Goal: Information Seeking & Learning: Learn about a topic

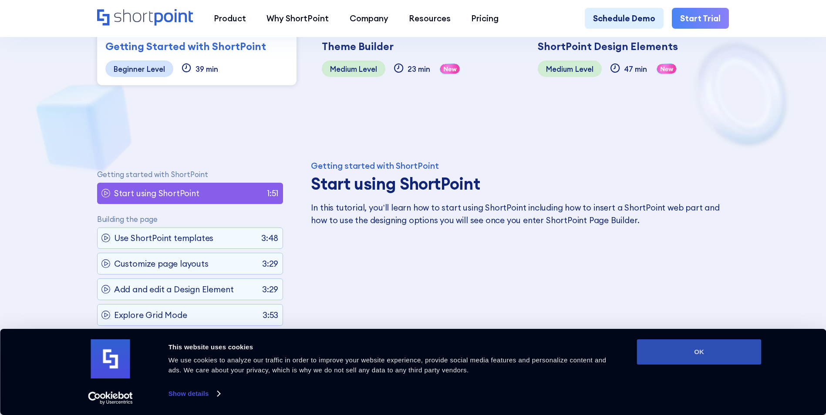
click at [696, 350] on button "OK" at bounding box center [699, 352] width 125 height 25
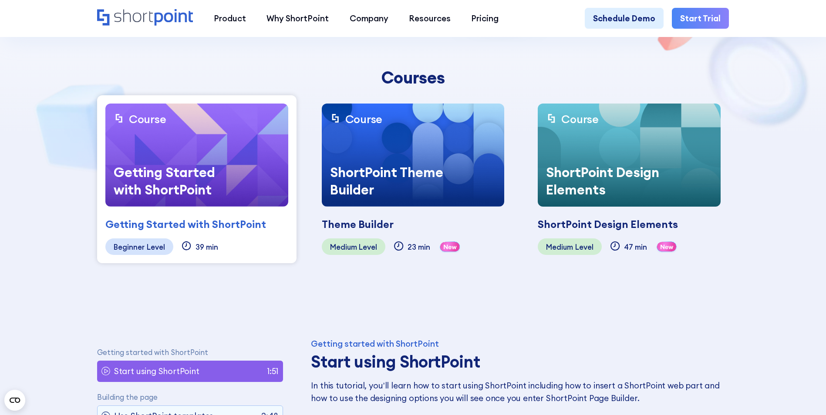
scroll to position [232, 0]
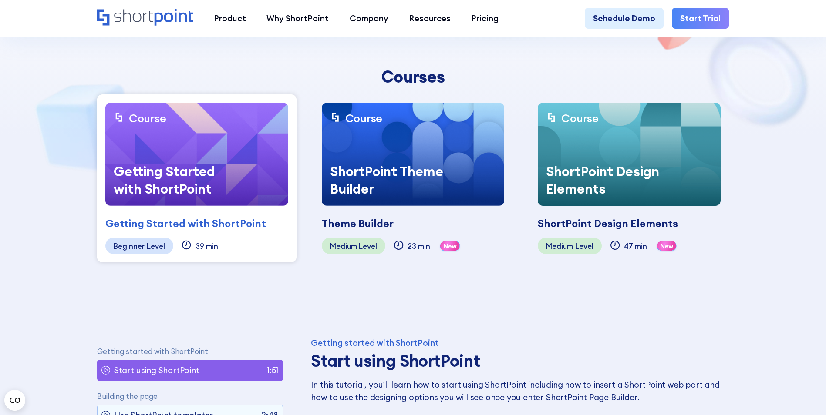
click at [166, 172] on div "Getting Started with ShortPoint" at bounding box center [170, 180] width 130 height 51
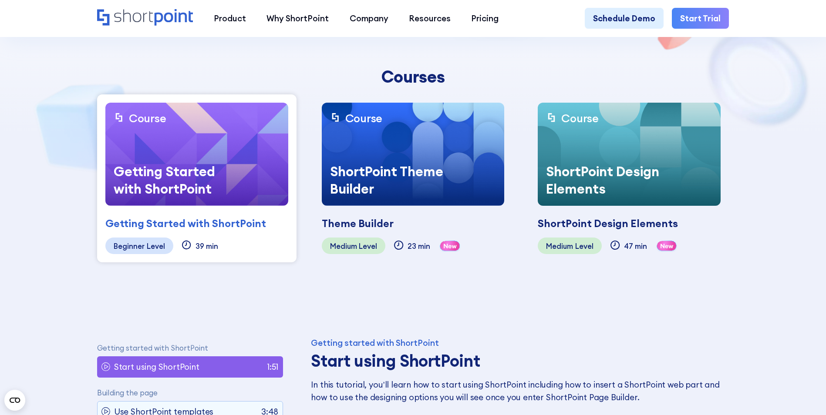
scroll to position [4, 0]
click at [166, 221] on div "Getting Started with ShortPoint" at bounding box center [185, 224] width 161 height 16
click at [144, 248] on div "Beginner Level" at bounding box center [139, 246] width 68 height 17
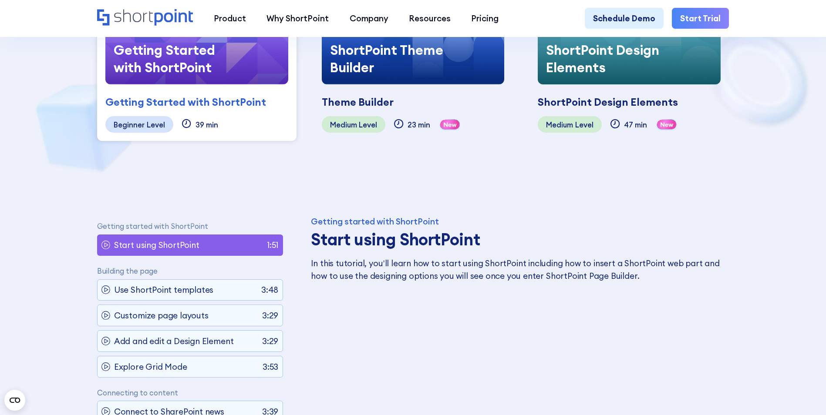
click at [165, 246] on p "Start using ShortPoint" at bounding box center [156, 245] width 85 height 12
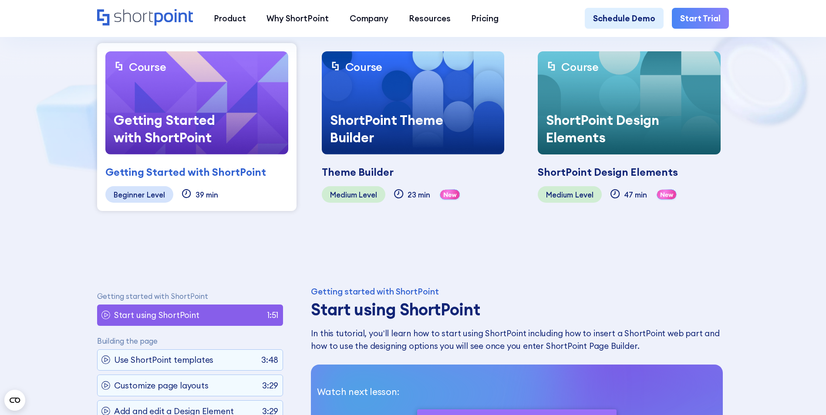
scroll to position [283, 0]
click at [374, 138] on div "ShortPoint Theme Builder" at bounding box center [387, 128] width 130 height 51
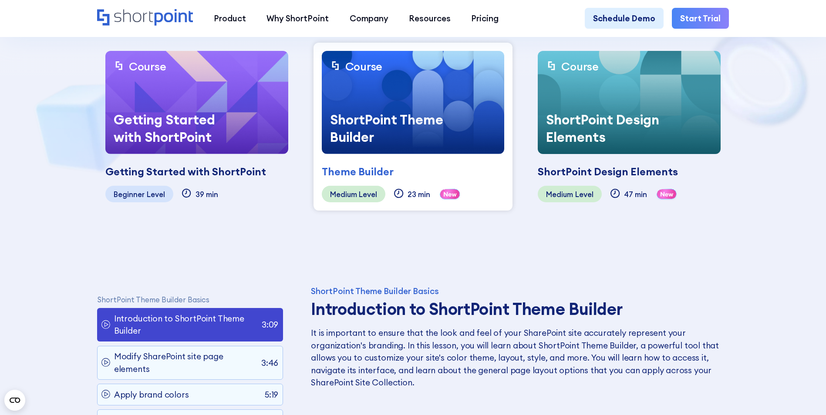
click at [210, 107] on div "Getting Started with ShortPoint" at bounding box center [170, 128] width 130 height 51
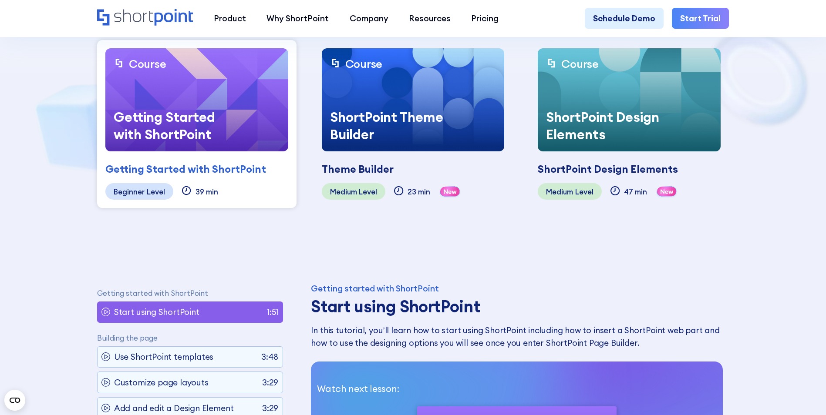
scroll to position [327, 0]
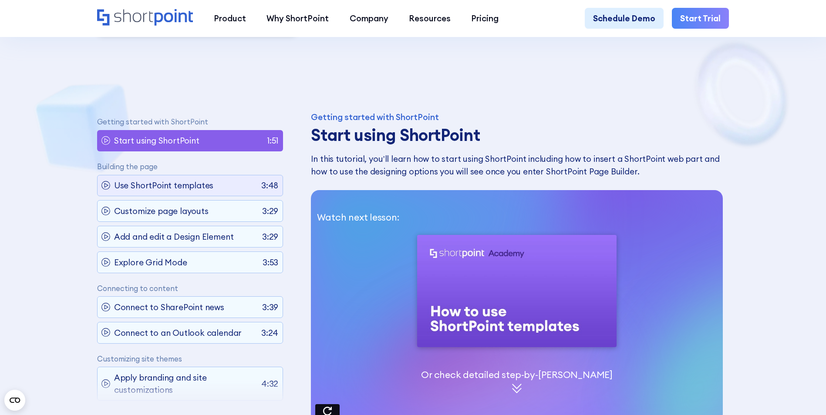
click at [140, 185] on p "Use ShortPoint templates" at bounding box center [163, 185] width 99 height 12
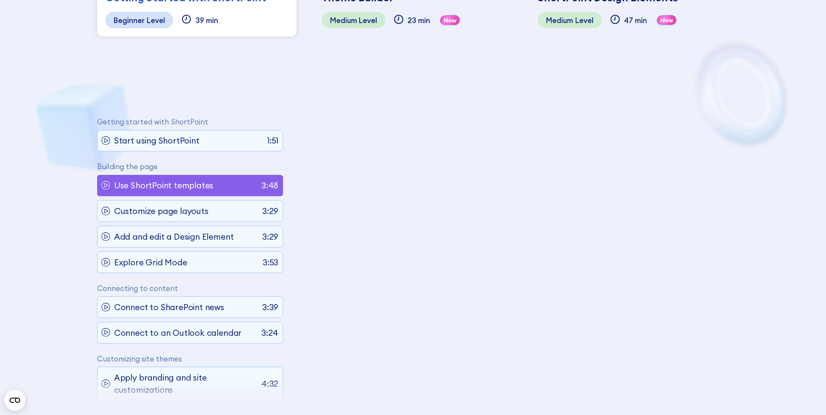
scroll to position [49, 0]
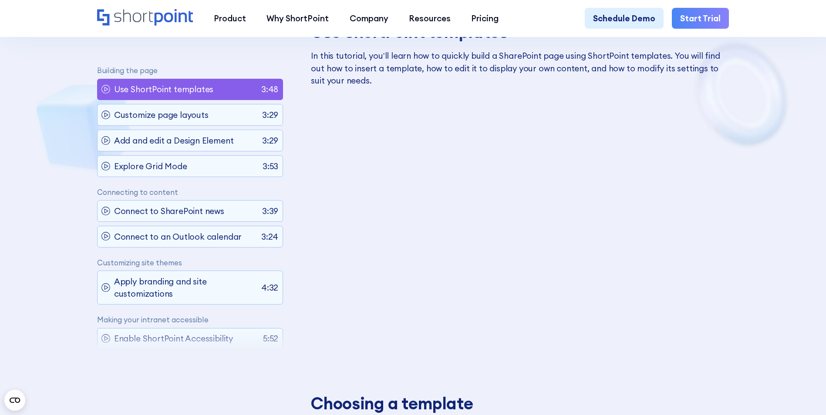
click at [108, 89] on circle at bounding box center [106, 89] width 8 height 8
click at [138, 86] on p "Use ShortPoint templates" at bounding box center [163, 89] width 99 height 12
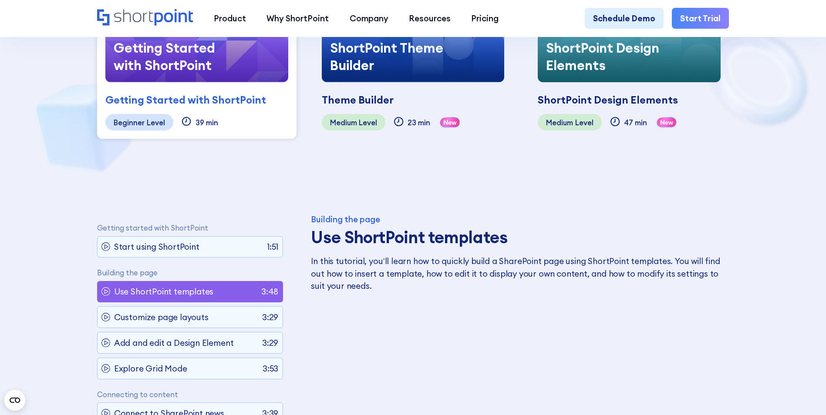
scroll to position [212, 0]
